Goal: Check status: Check status

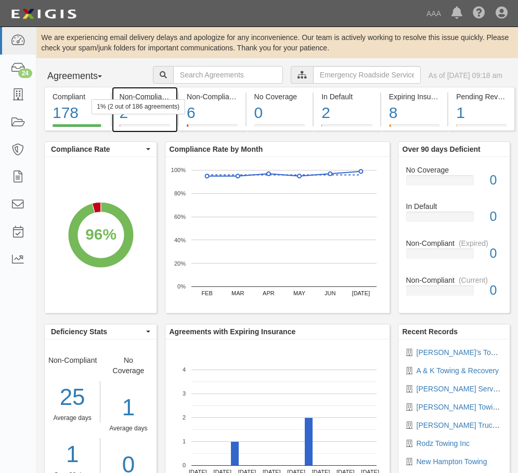
click at [158, 104] on div "1% (2 out of 186 agreements)" at bounding box center [138, 106] width 94 height 15
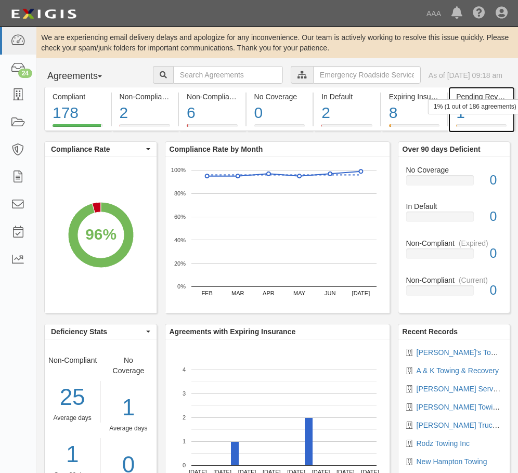
click at [462, 114] on div "1% (1 out of 186 agreements)" at bounding box center [475, 106] width 94 height 15
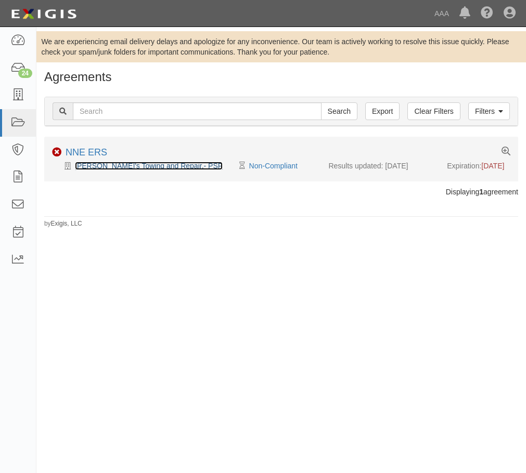
click at [125, 162] on link "[PERSON_NAME]'s Towing and Repair.- PSP" at bounding box center [149, 166] width 148 height 8
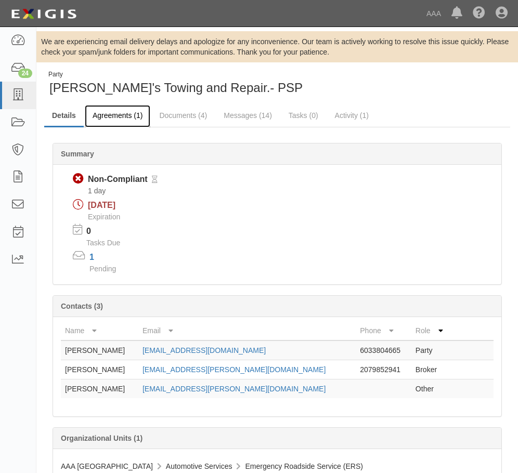
click at [133, 122] on link "Agreements (1)" at bounding box center [118, 116] width 66 height 22
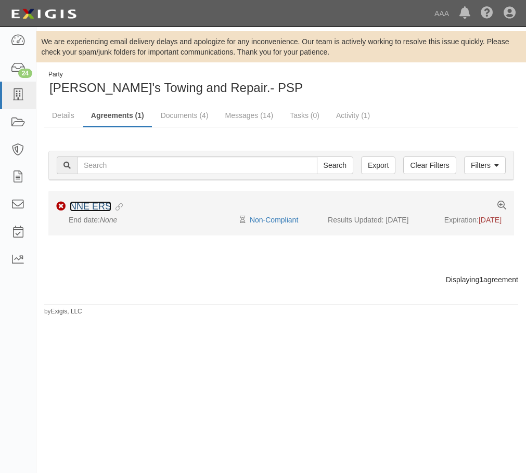
click at [84, 205] on link "NNE ERS" at bounding box center [91, 206] width 42 height 10
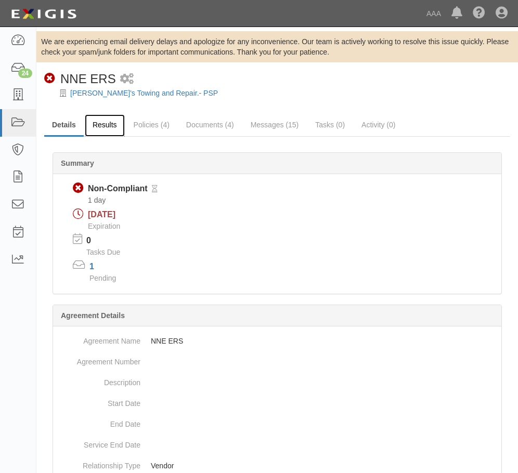
click at [107, 127] on link "Results" at bounding box center [105, 125] width 40 height 22
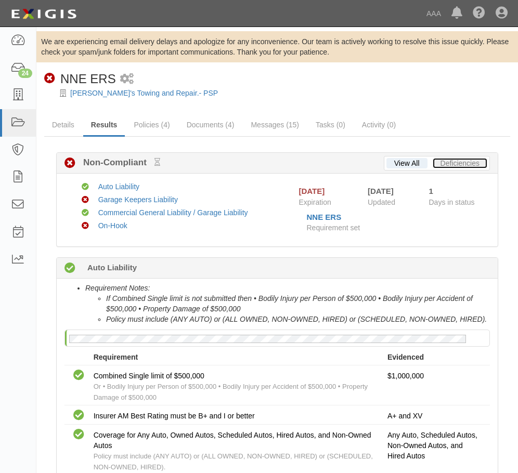
click at [451, 165] on link "Deficiencies" at bounding box center [460, 163] width 55 height 10
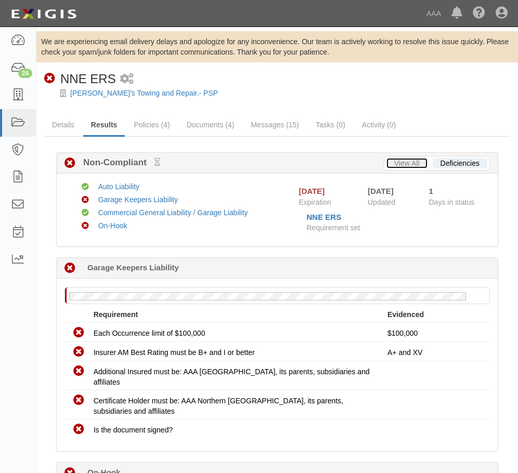
click at [394, 162] on link "View All" at bounding box center [407, 163] width 41 height 10
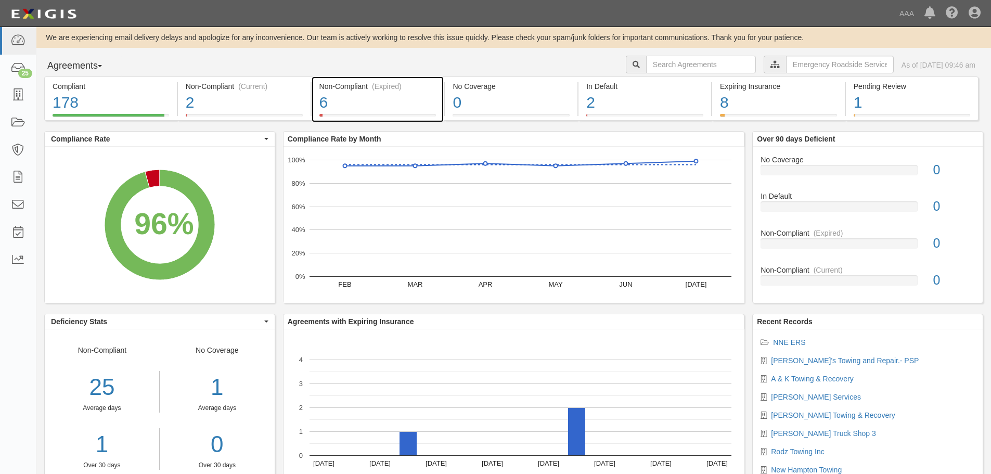
click at [0, 0] on div "3% (6 out of 186 agreements)" at bounding box center [0, 0] width 0 height 0
click at [378, 108] on div "6" at bounding box center [377, 103] width 117 height 22
